Goal: Task Accomplishment & Management: Complete application form

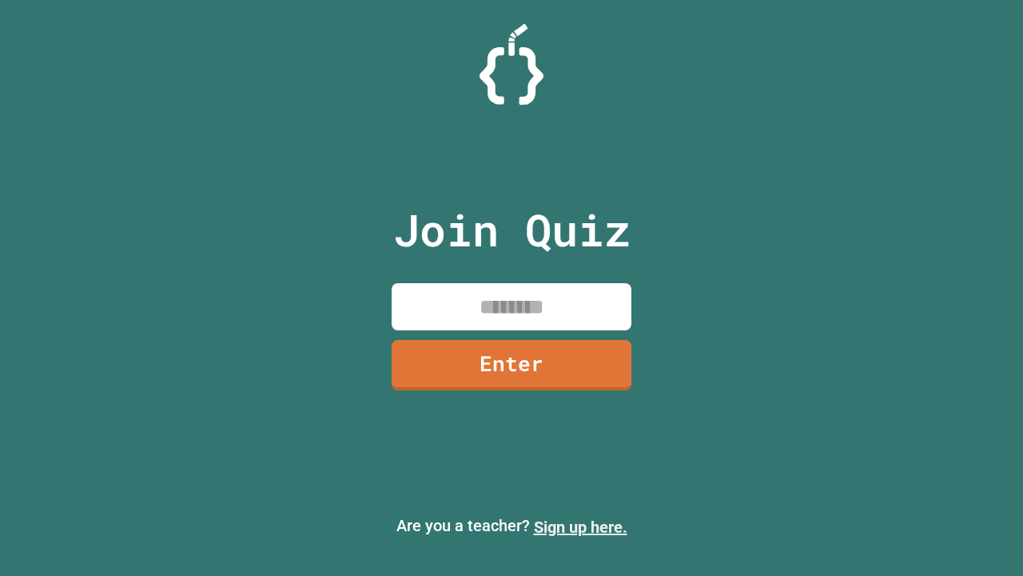
click at [580, 527] on link "Sign up here." at bounding box center [581, 526] width 94 height 19
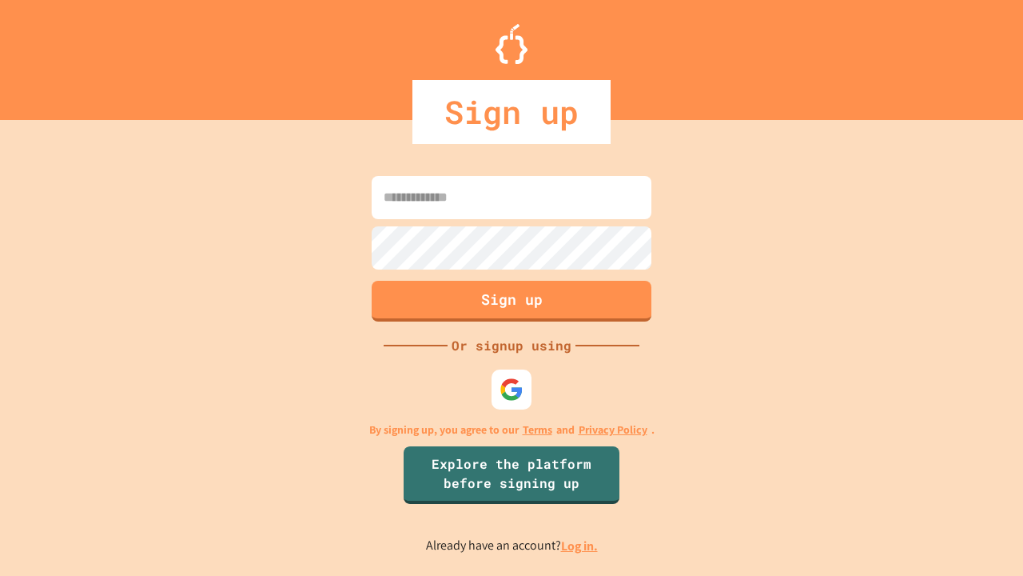
click at [580, 545] on link "Log in." at bounding box center [579, 545] width 37 height 17
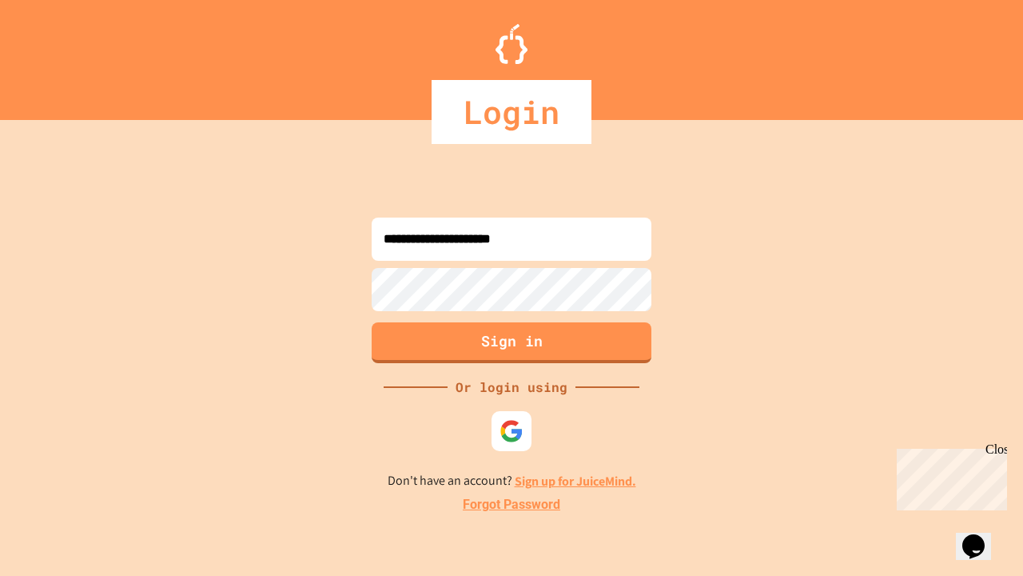
type input "**********"
